Goal: Task Accomplishment & Management: Use online tool/utility

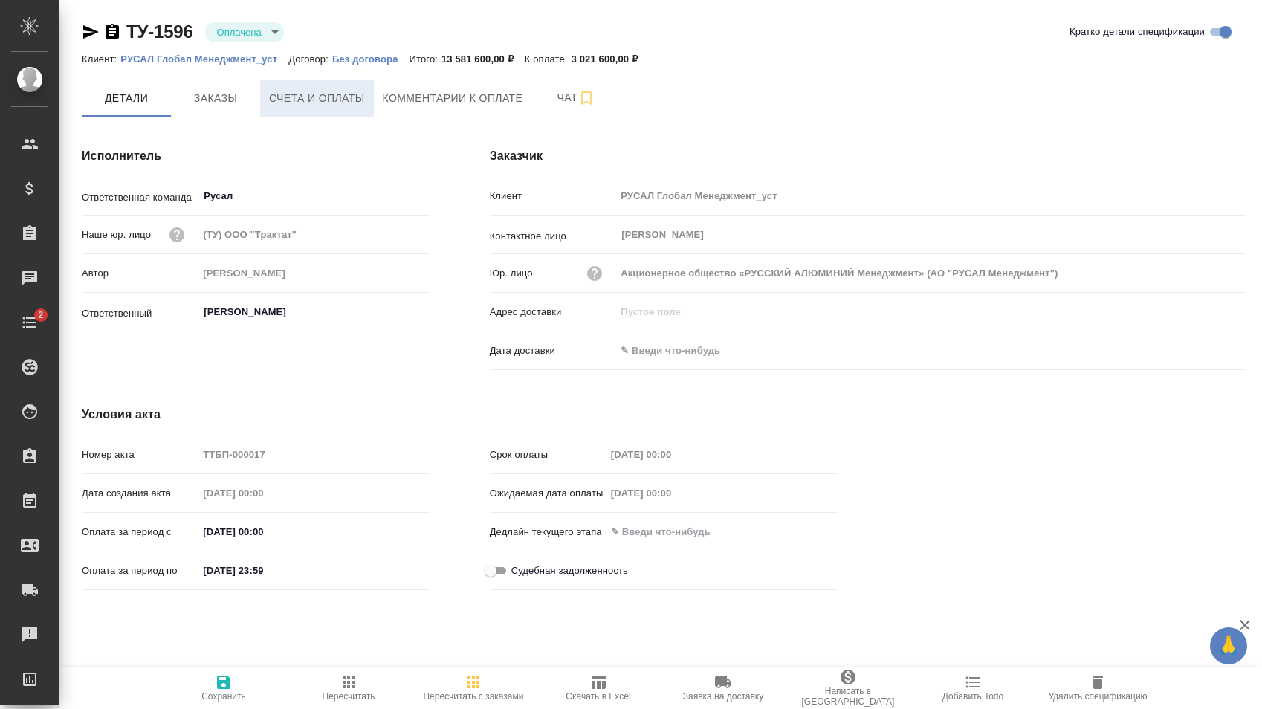
click at [305, 103] on span "Счета и оплаты" at bounding box center [317, 98] width 96 height 19
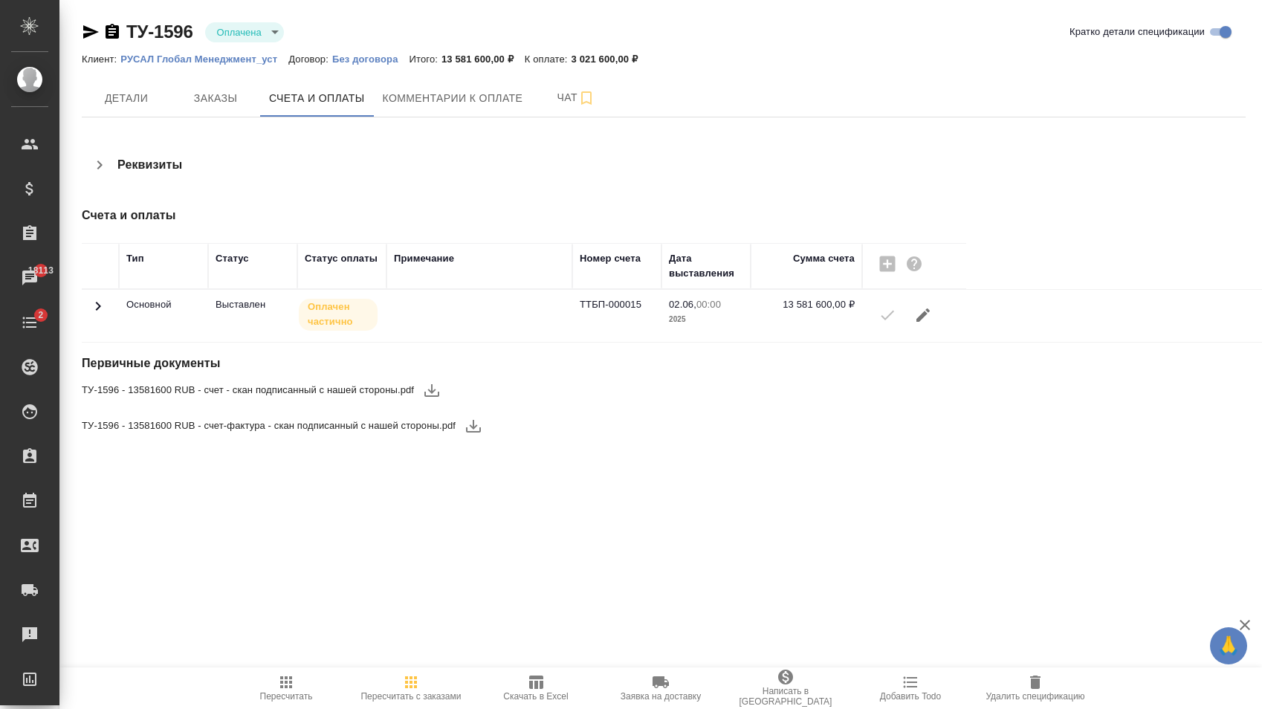
click at [105, 306] on icon at bounding box center [98, 306] width 18 height 18
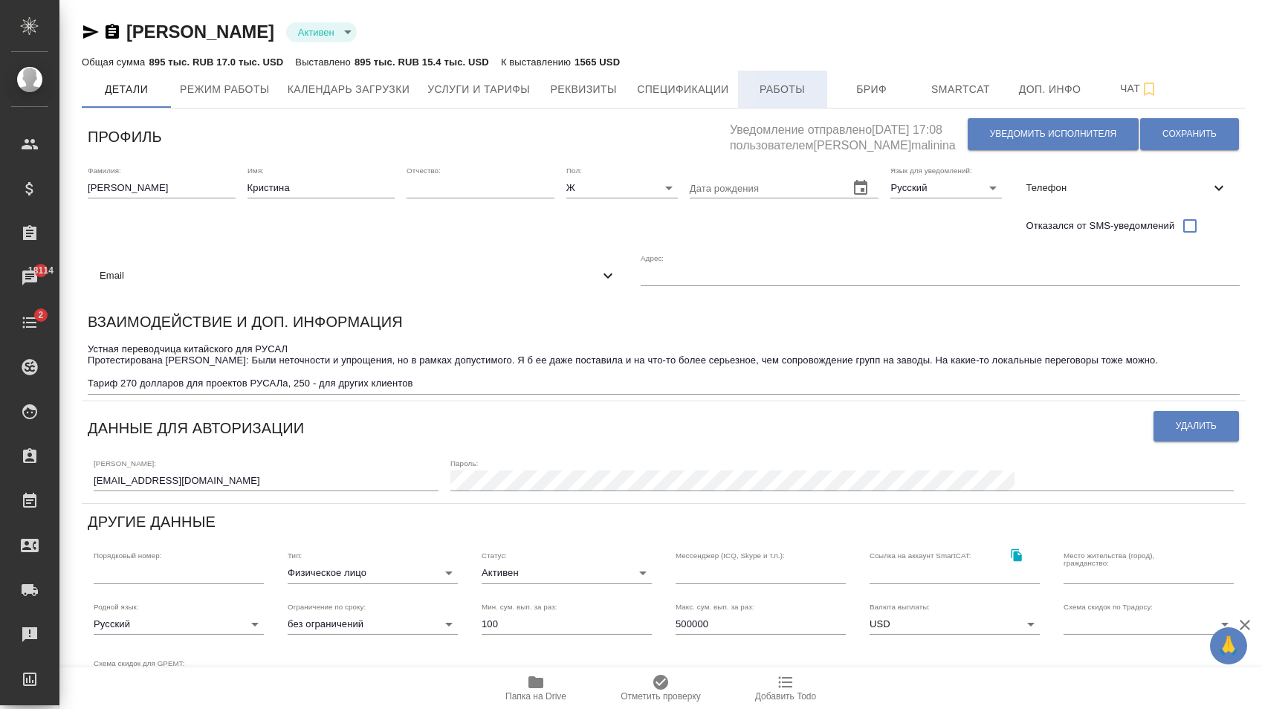
click at [781, 83] on span "Работы" at bounding box center [782, 89] width 71 height 19
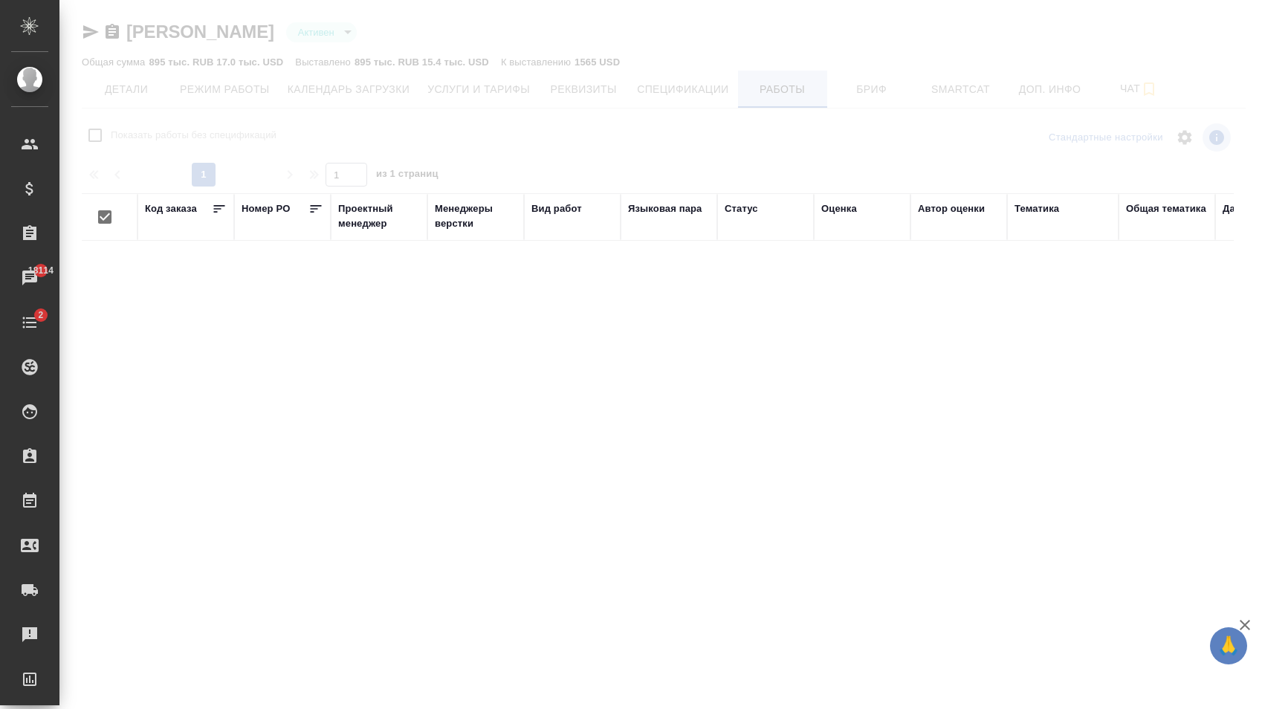
checkbox input "false"
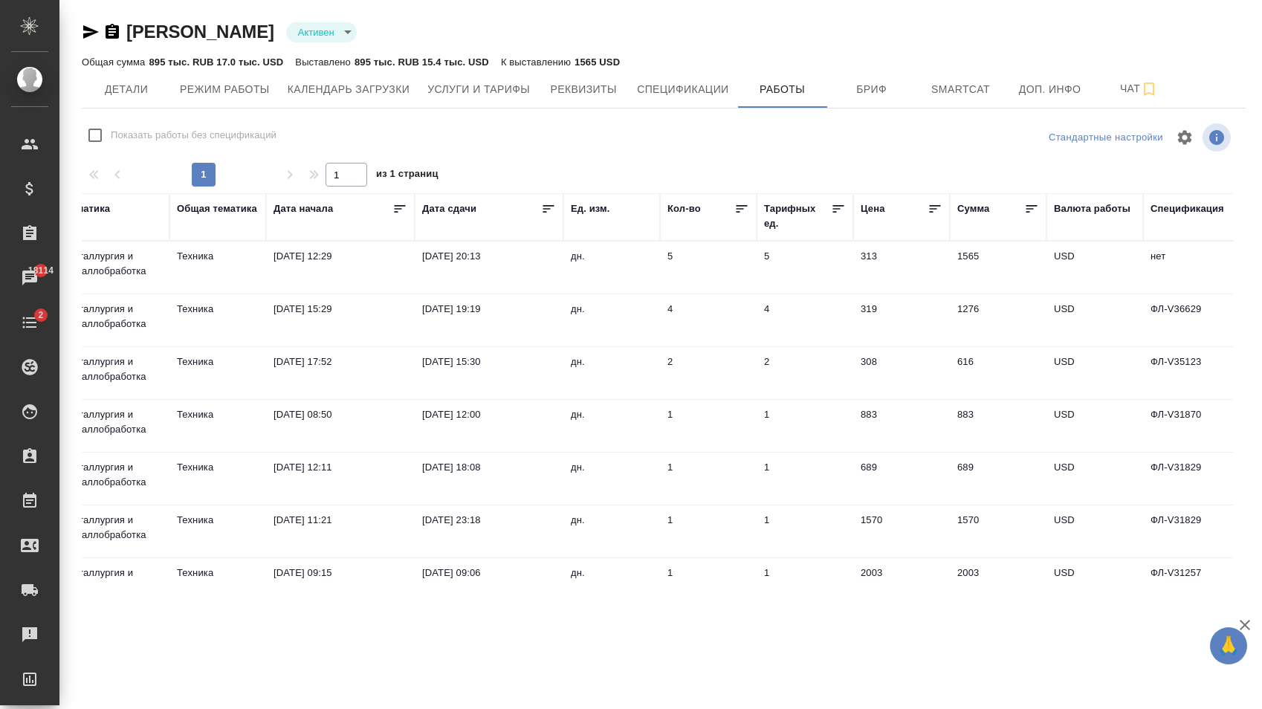
scroll to position [0, 891]
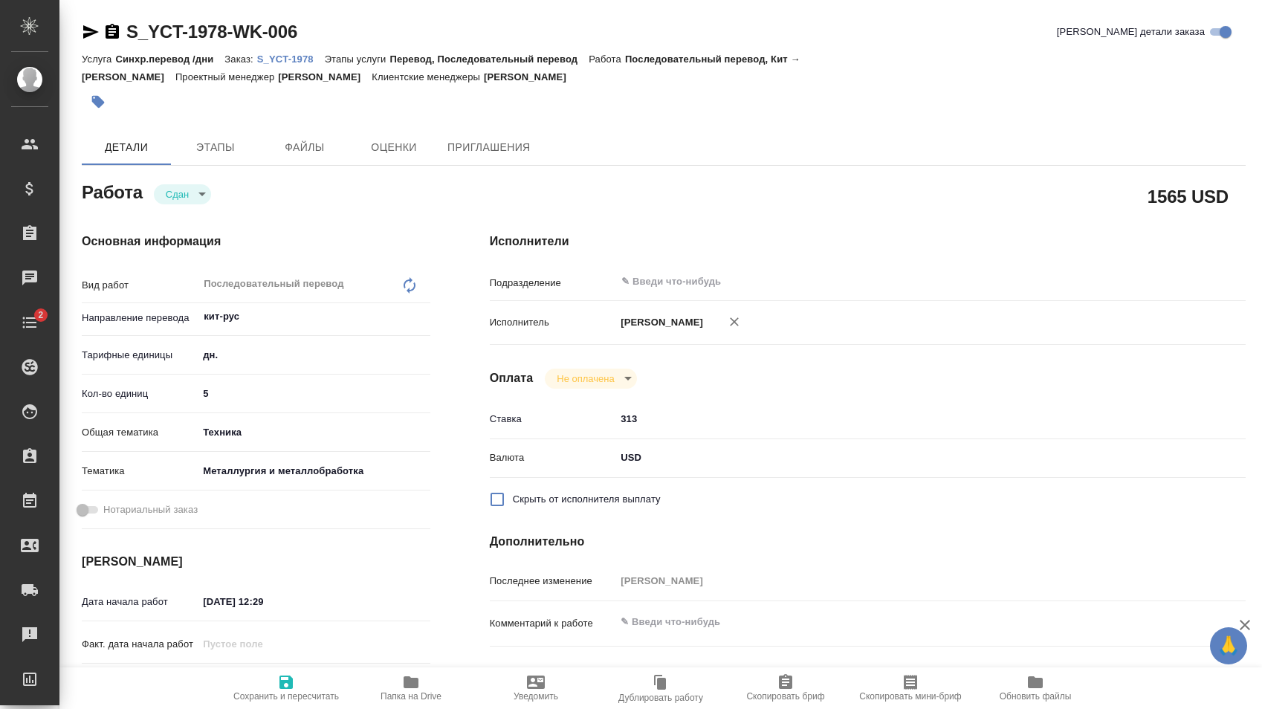
type textarea "x"
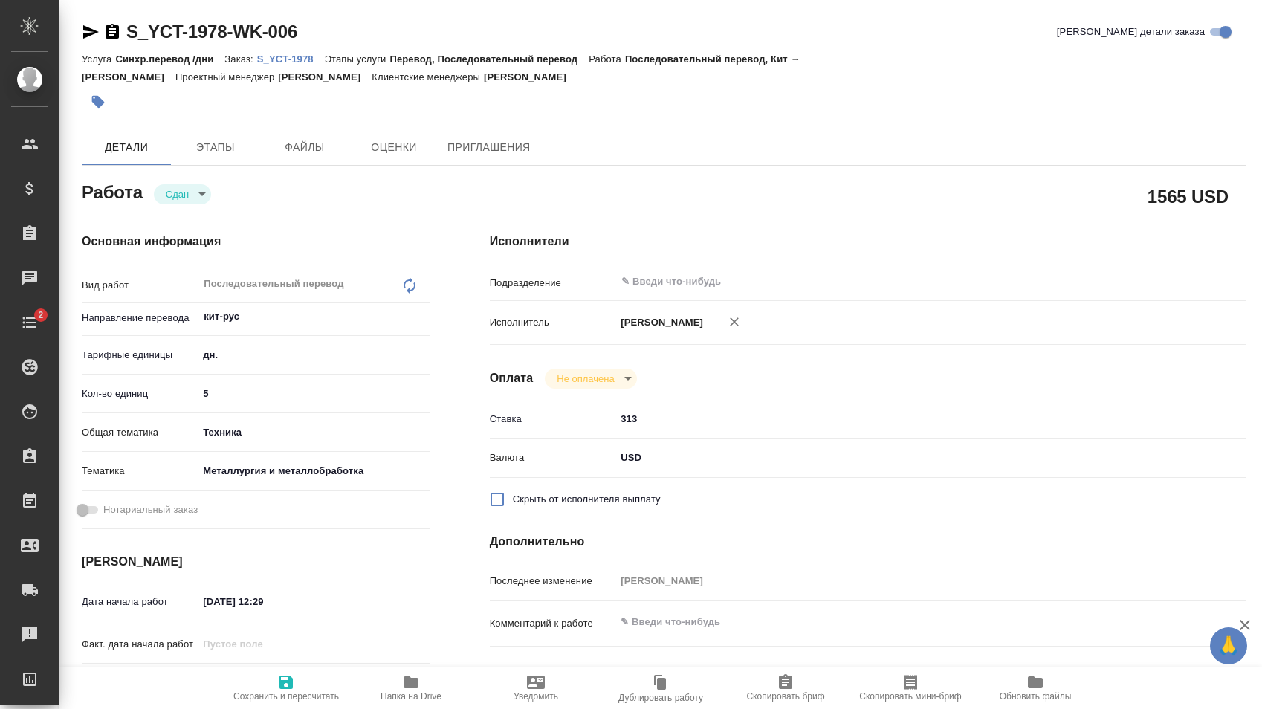
type textarea "x"
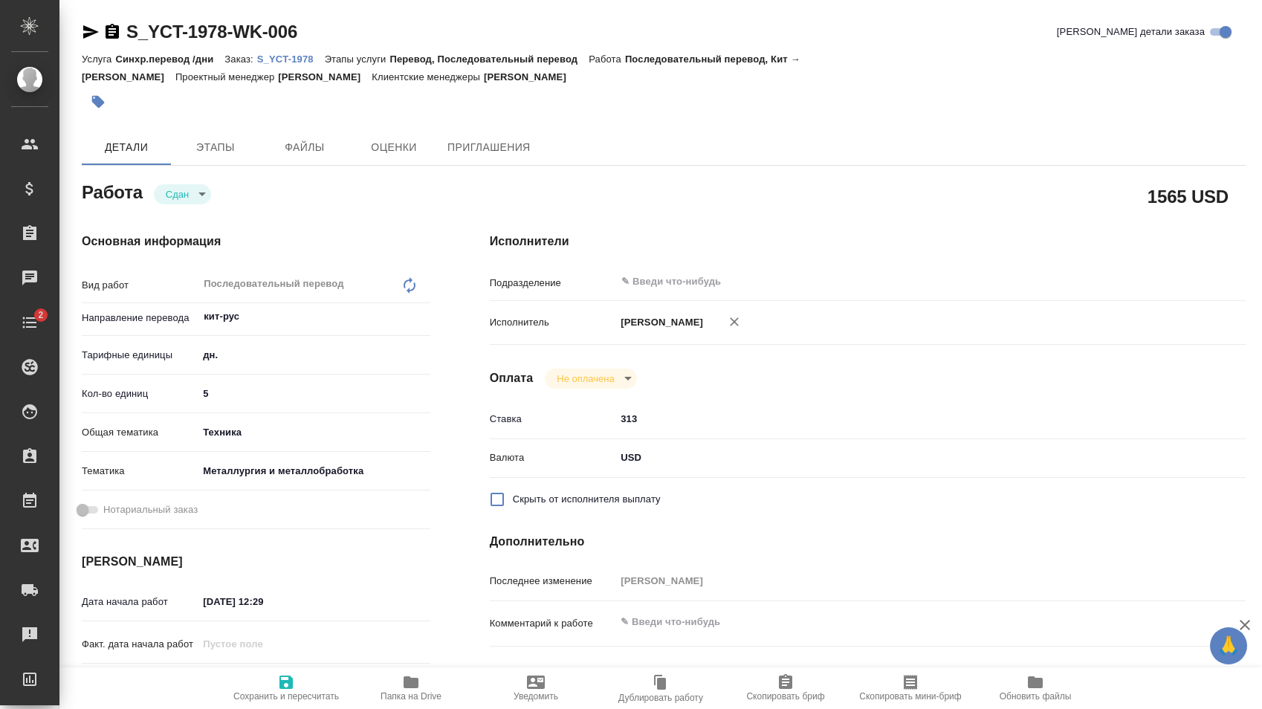
type textarea "x"
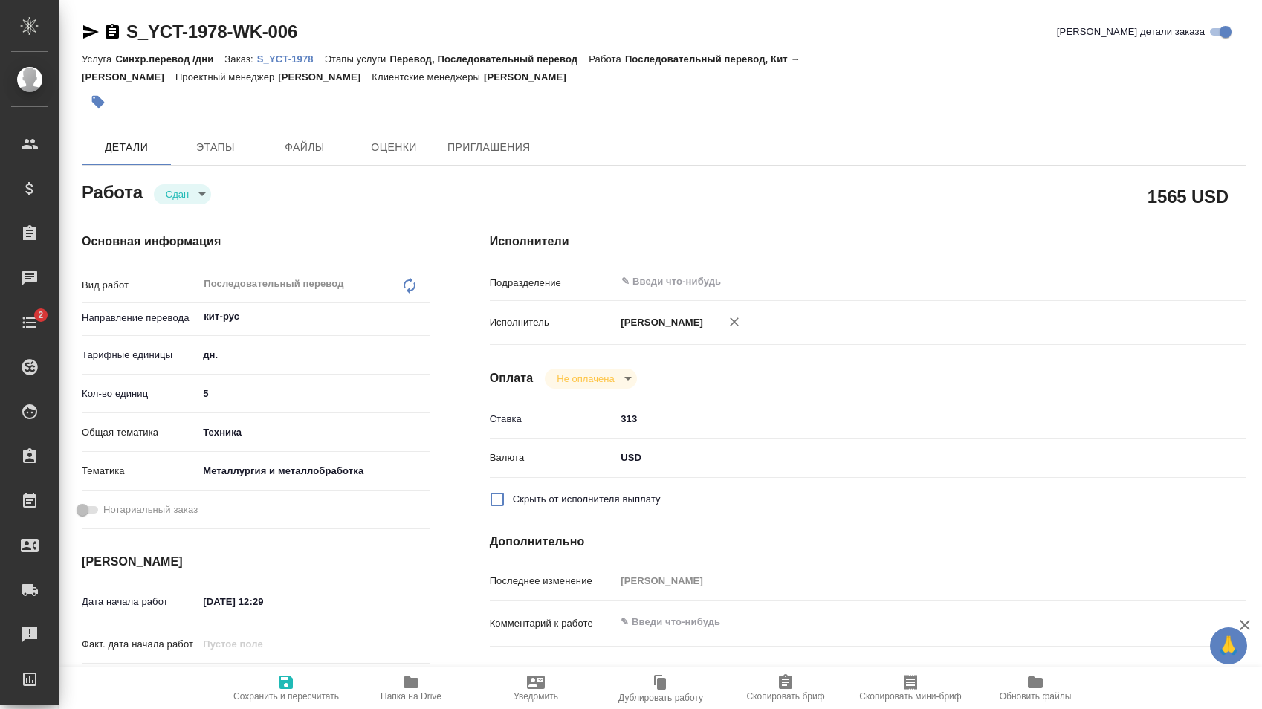
type textarea "x"
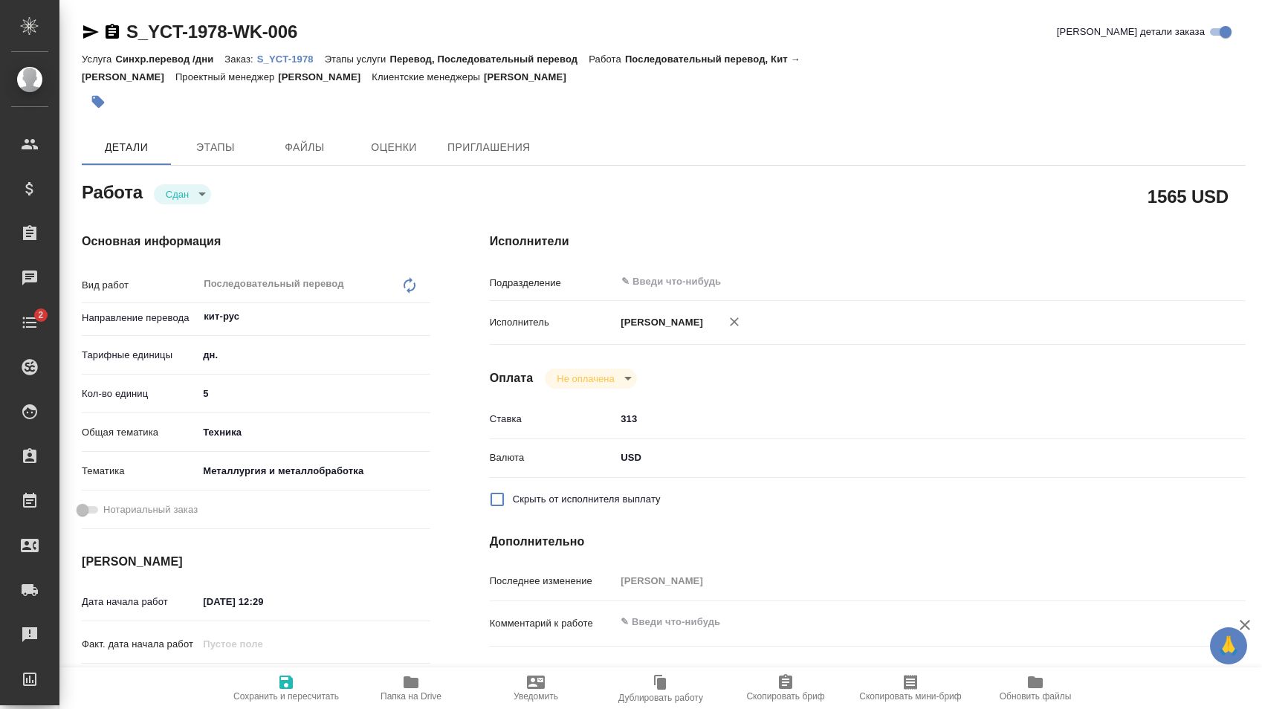
type textarea "x"
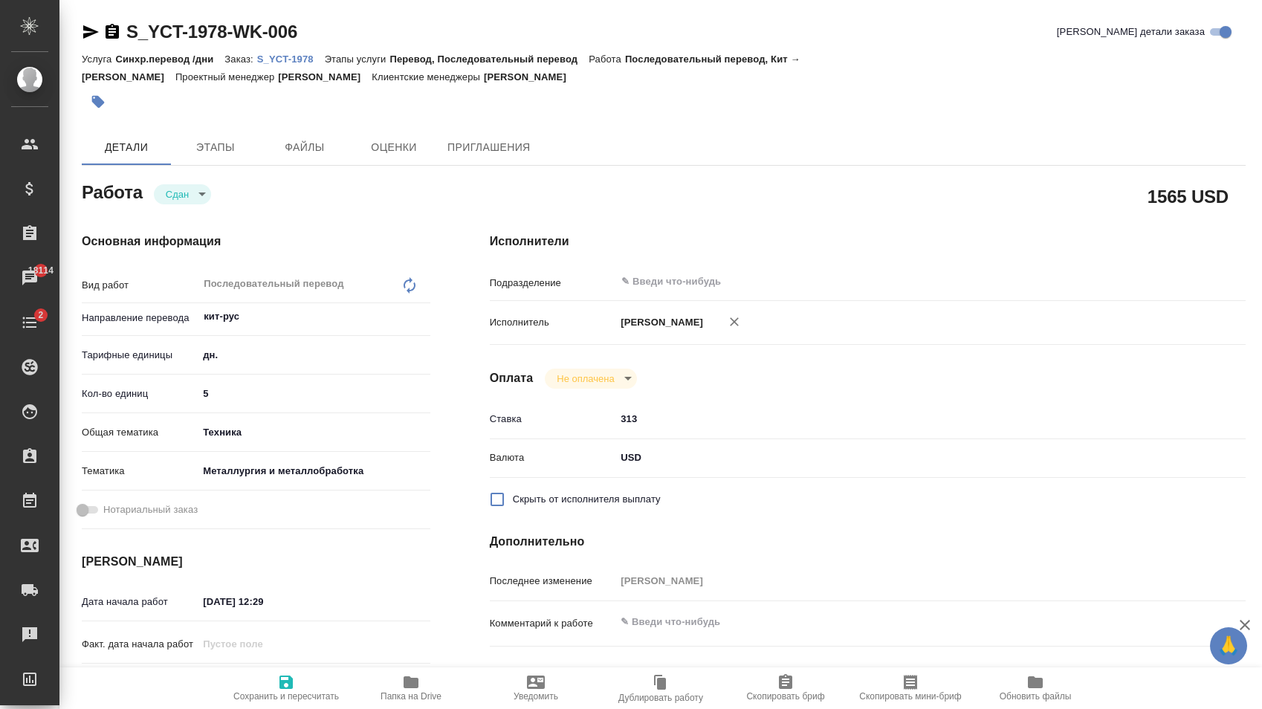
scroll to position [76, 0]
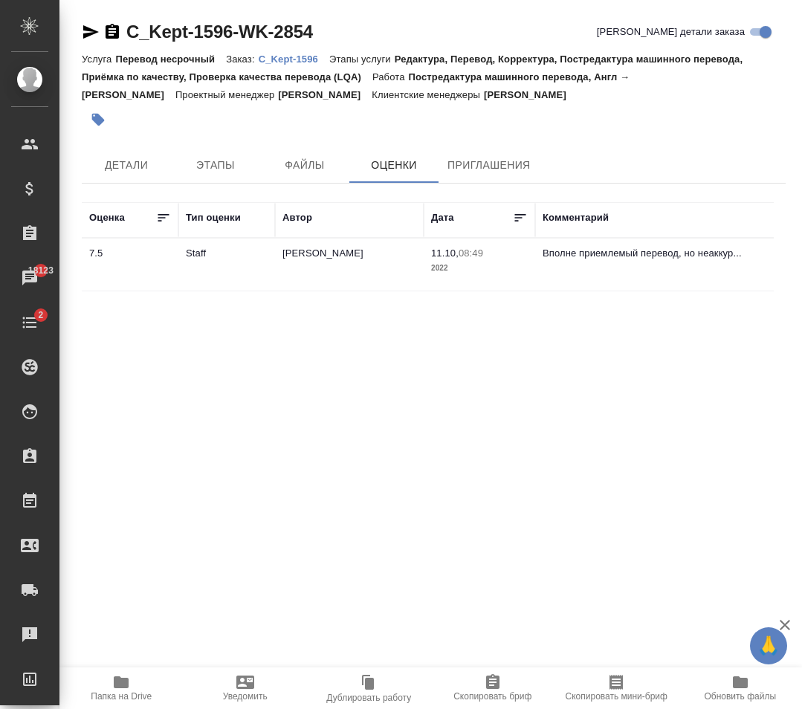
scroll to position [0, 156]
